Goal: Communication & Community: Answer question/provide support

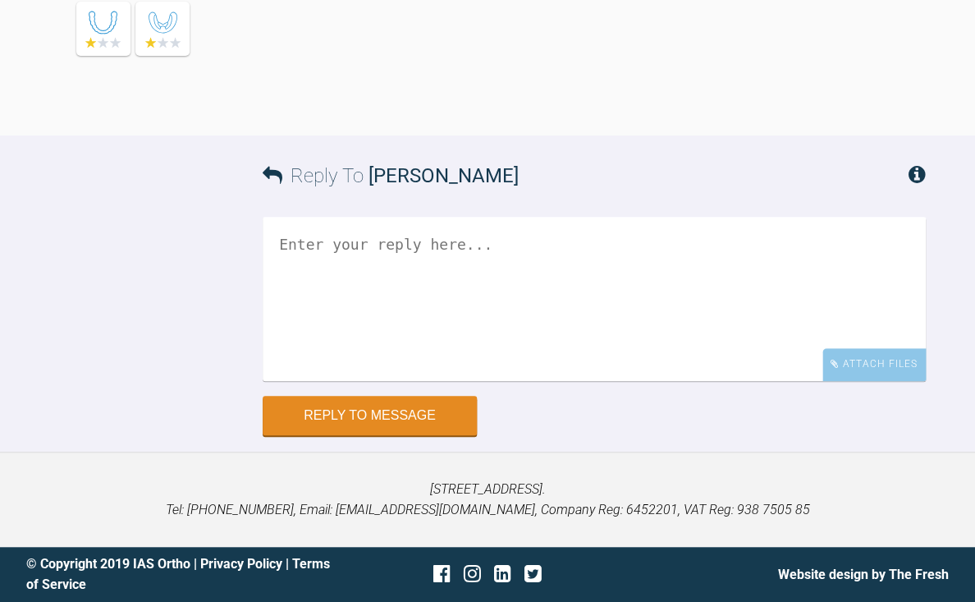
scroll to position [8397, 0]
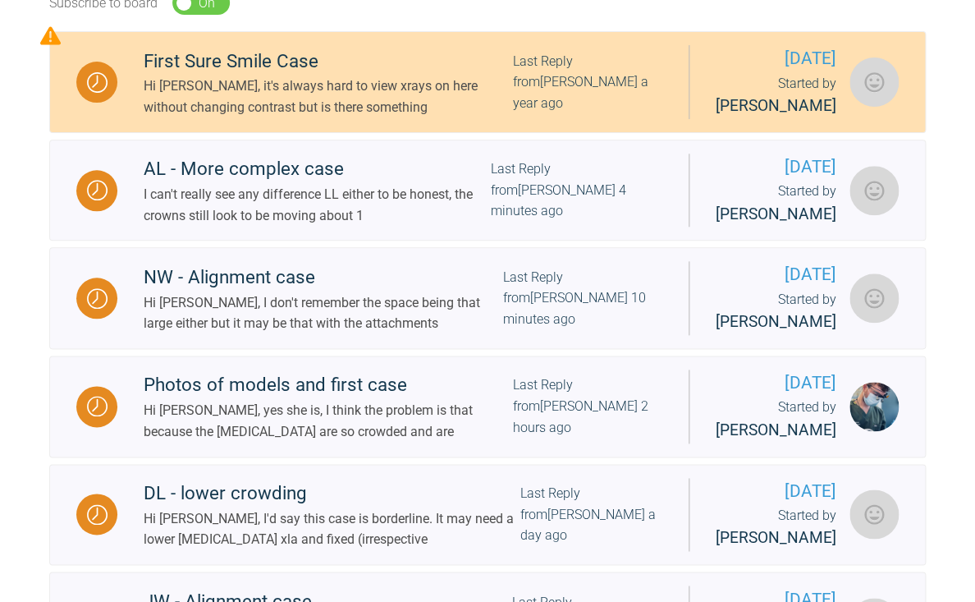
scroll to position [397, 0]
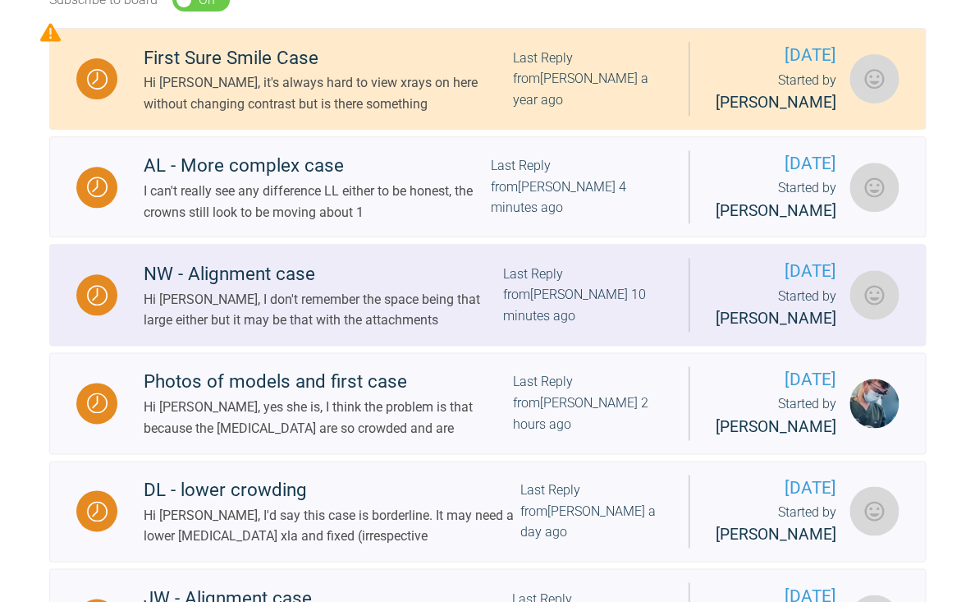
click at [295, 331] on div "Hi Catie, I don't remember the space being that large either but it may be that…" at bounding box center [324, 310] width 360 height 42
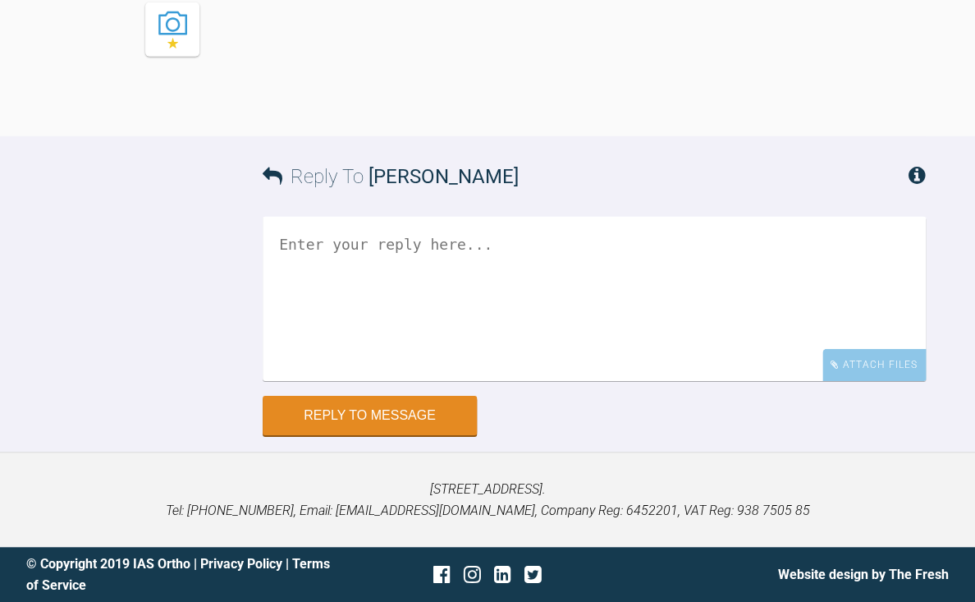
scroll to position [7864, 0]
click at [436, 319] on textarea at bounding box center [594, 299] width 663 height 164
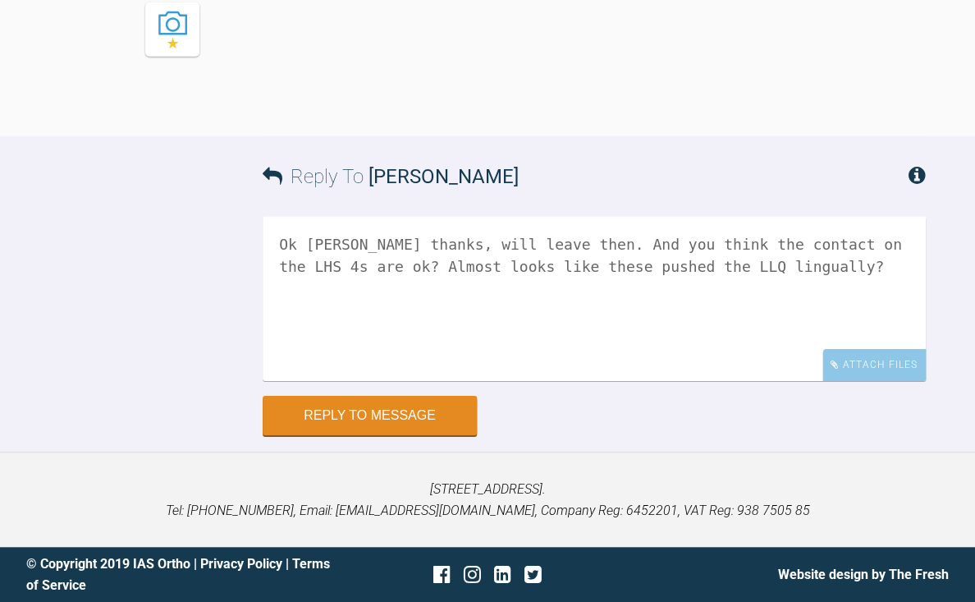
click at [578, 268] on textarea "Ok [PERSON_NAME] thanks, will leave then. And you think the contact on the LHS …" at bounding box center [594, 299] width 663 height 164
click at [574, 267] on textarea "Ok [PERSON_NAME] thanks, will leave then. And you think the contact on the LHS …" at bounding box center [594, 299] width 663 height 164
click at [882, 268] on textarea "Ok [PERSON_NAME] thanks, will leave then. And you think the contact on the LHS …" at bounding box center [594, 299] width 663 height 164
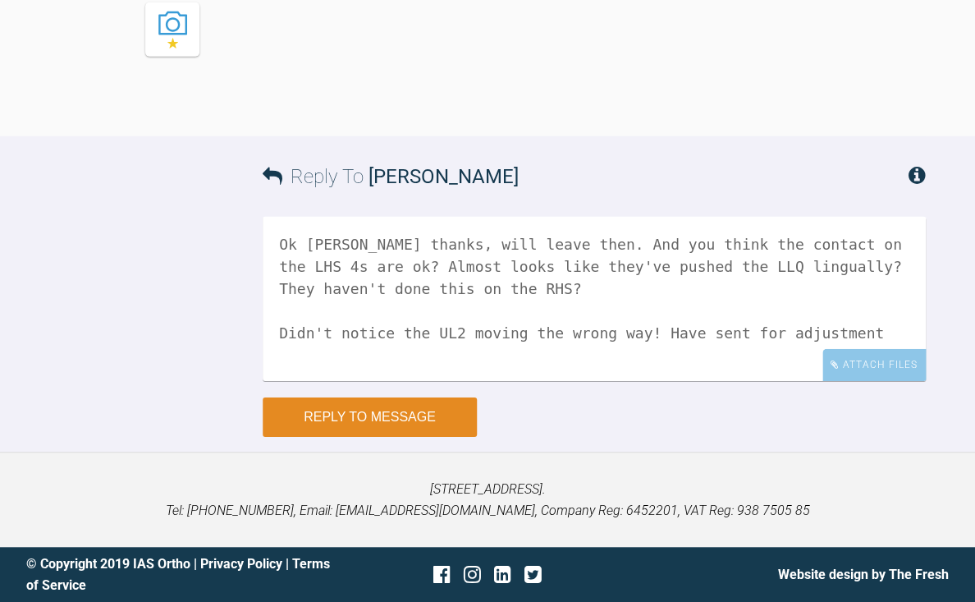
type textarea "Ok [PERSON_NAME] thanks, will leave then. And you think the contact on the LHS …"
click at [378, 421] on button "Reply to Message" at bounding box center [370, 416] width 214 height 39
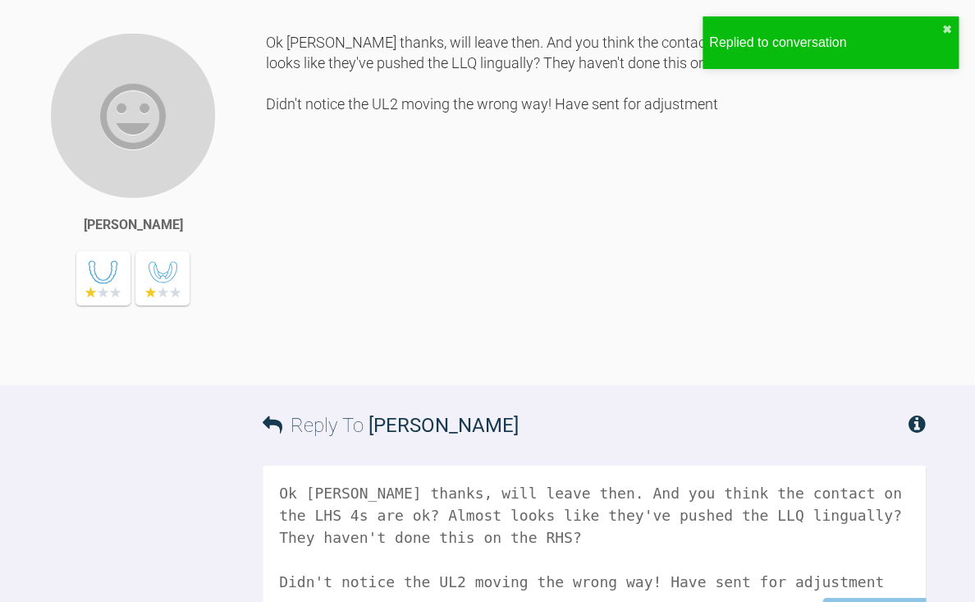
scroll to position [7436, 0]
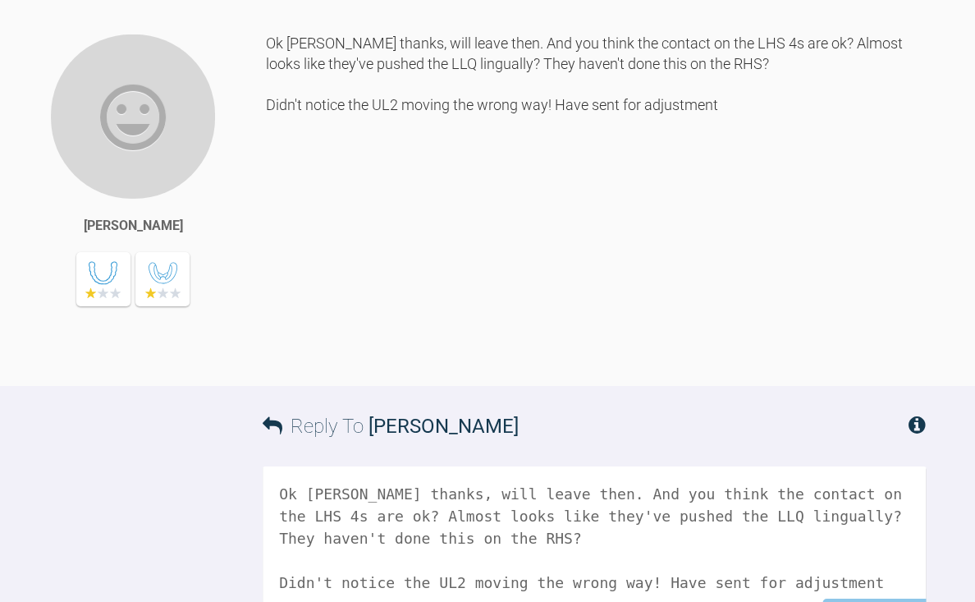
drag, startPoint x: 562, startPoint y: 100, endPoint x: 571, endPoint y: 238, distance: 138.2
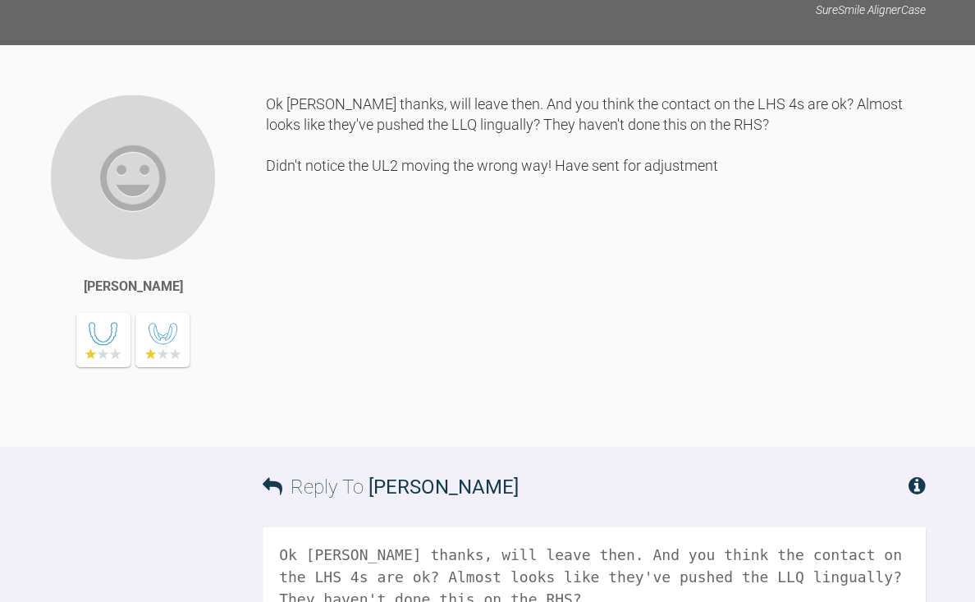
scroll to position [8373, 0]
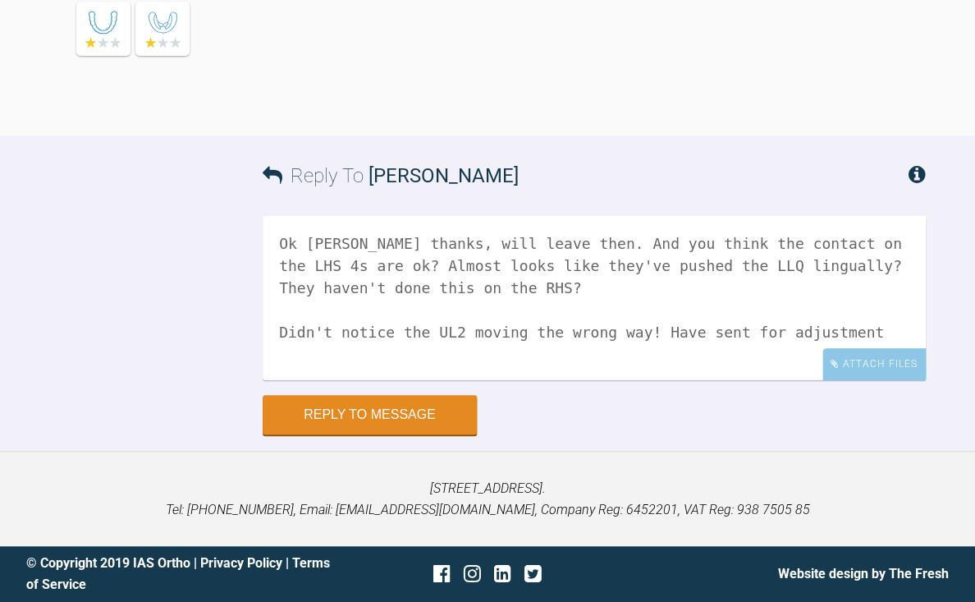
click at [411, 288] on textarea "Ok [PERSON_NAME] thanks, will leave then. And you think the contact on the LHS …" at bounding box center [594, 298] width 663 height 164
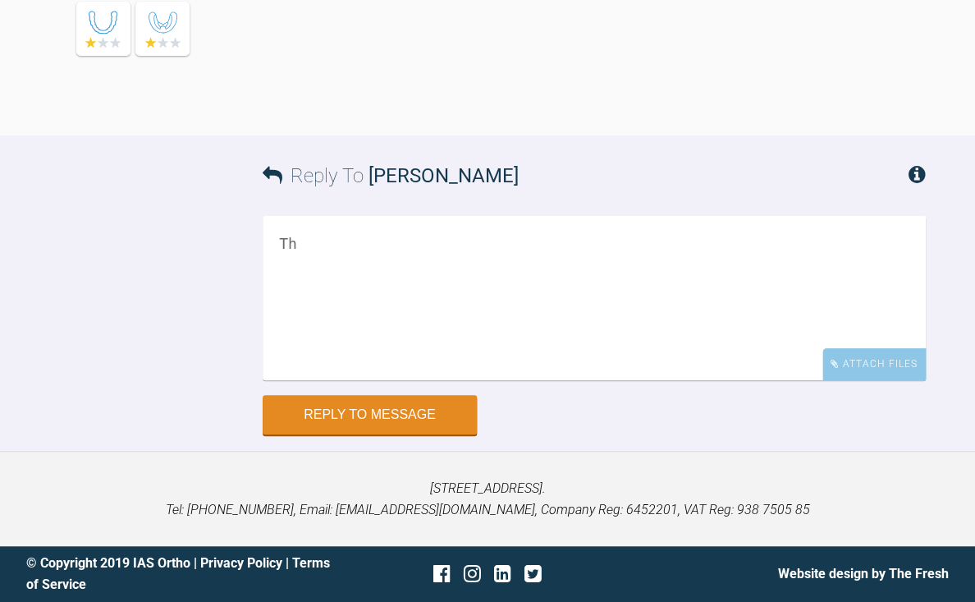
type textarea "T"
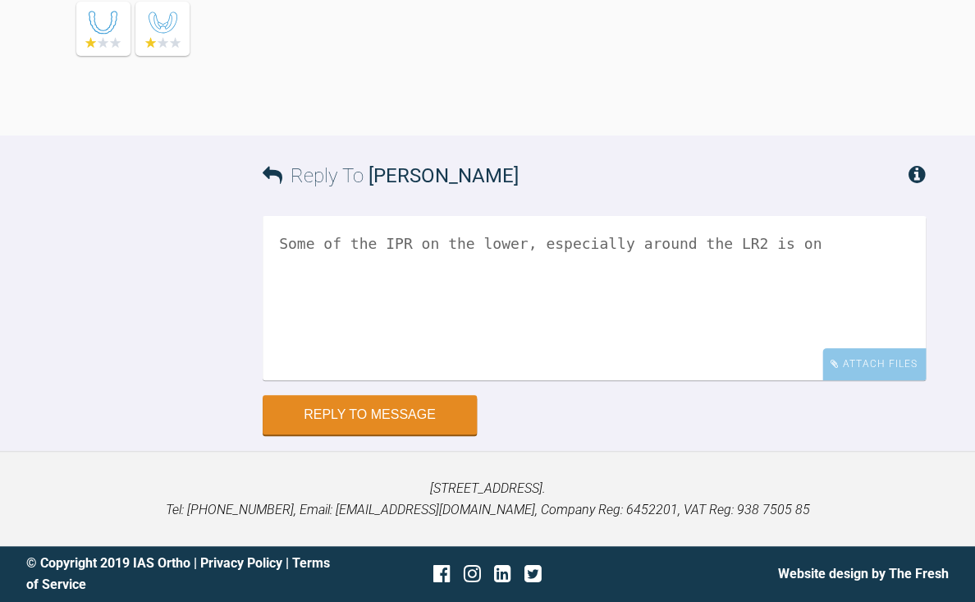
type textarea "Some of the IPR on the lower, especially around the LR2 is on"
drag, startPoint x: 874, startPoint y: 258, endPoint x: 318, endPoint y: 154, distance: 565.5
click at [318, 216] on textarea "Some of the IPR on the lower, especially around the LR2 is on" at bounding box center [594, 298] width 663 height 164
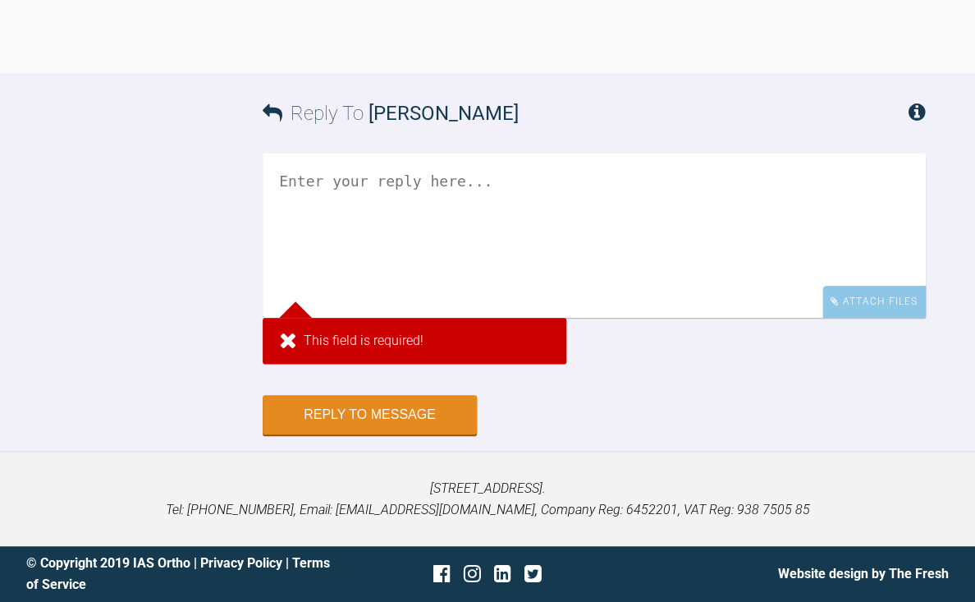
click at [215, 135] on div "Reply To [PERSON_NAME] Attach Files This field is required! Drag and drop files…" at bounding box center [487, 253] width 975 height 361
